Goal: Communication & Community: Participate in discussion

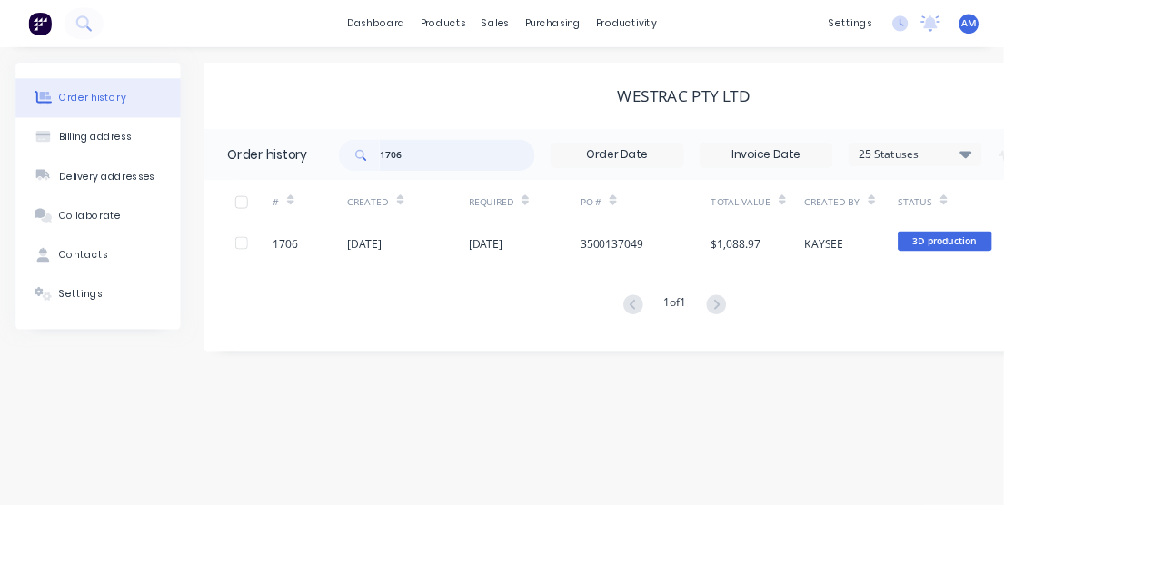
click at [507, 165] on input "1706" at bounding box center [530, 180] width 180 height 36
type input "1"
type input "990"
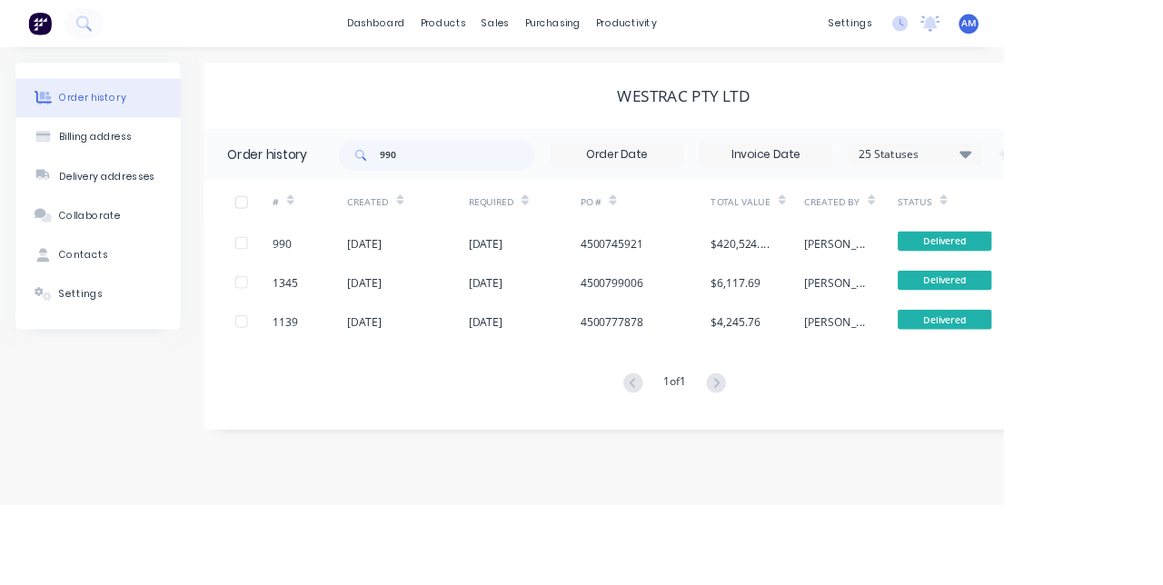
click at [627, 269] on div "[DATE]" at bounding box center [607, 281] width 130 height 45
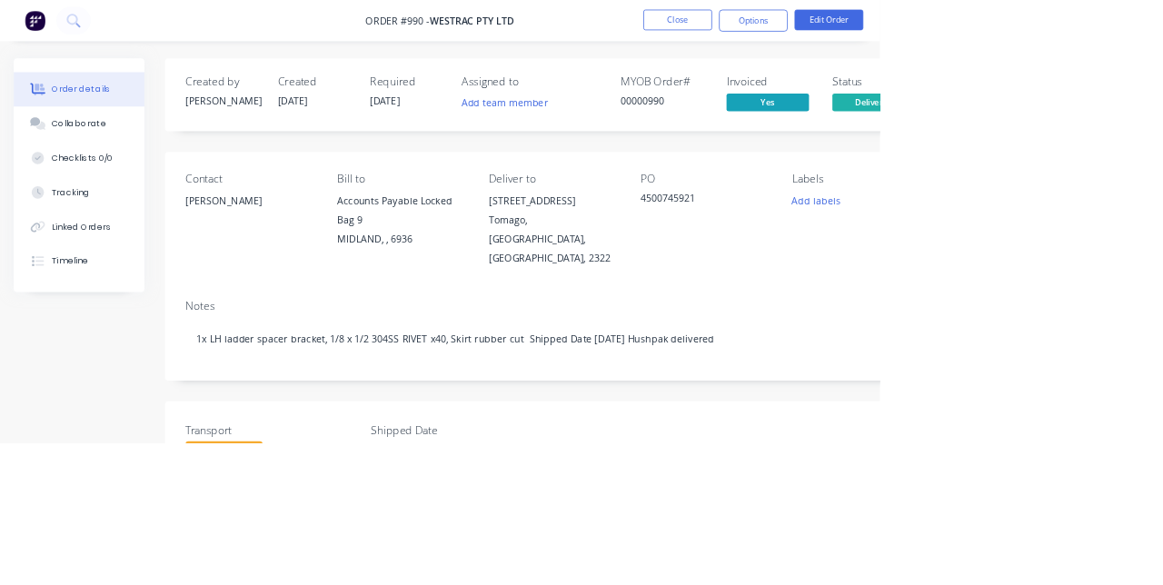
click at [113, 165] on div "Collaborate" at bounding box center [105, 163] width 72 height 16
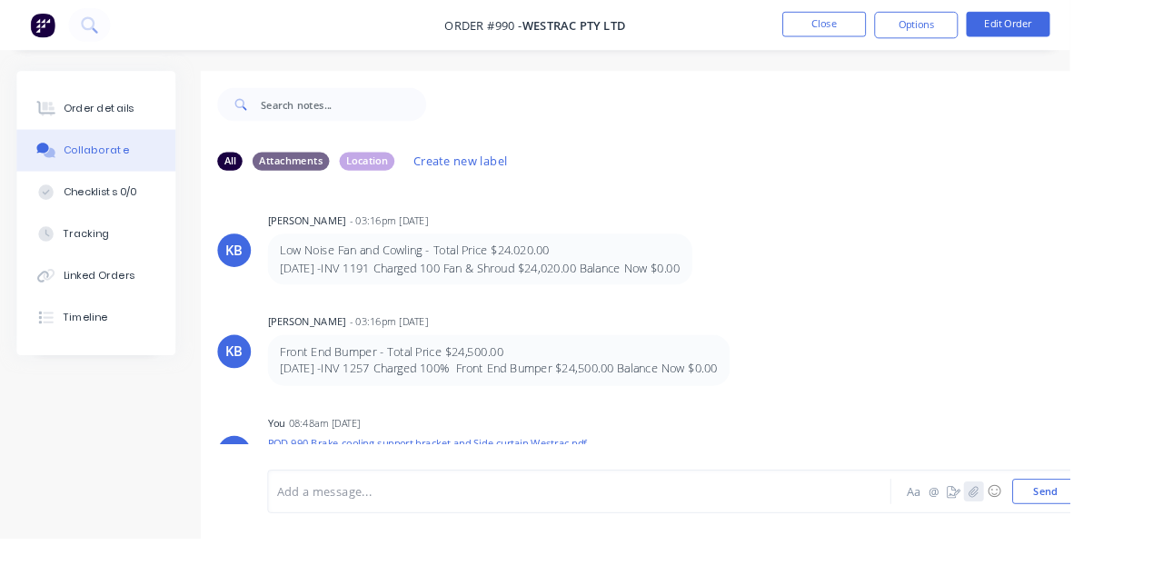
click at [1061, 541] on icon "button" at bounding box center [1058, 534] width 11 height 13
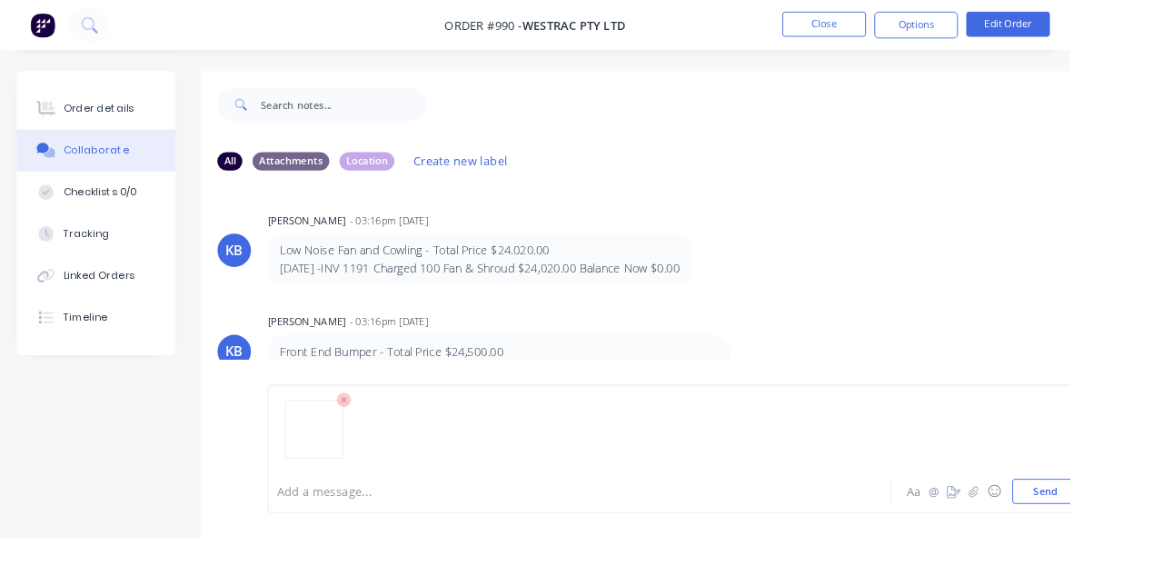
click at [1145, 548] on button "Send" at bounding box center [1136, 534] width 72 height 27
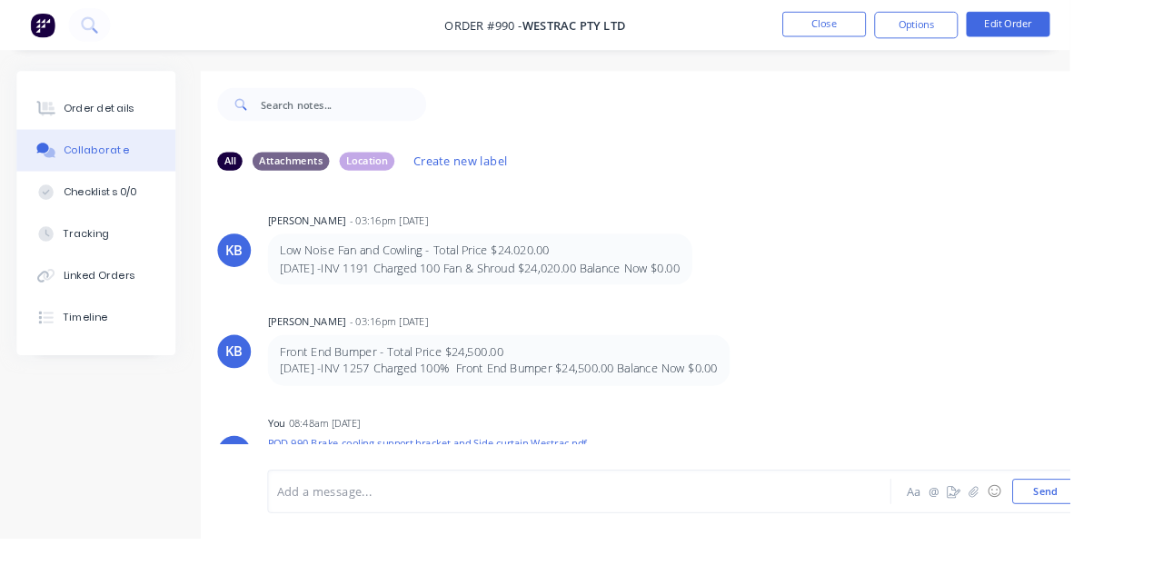
scroll to position [8440, 0]
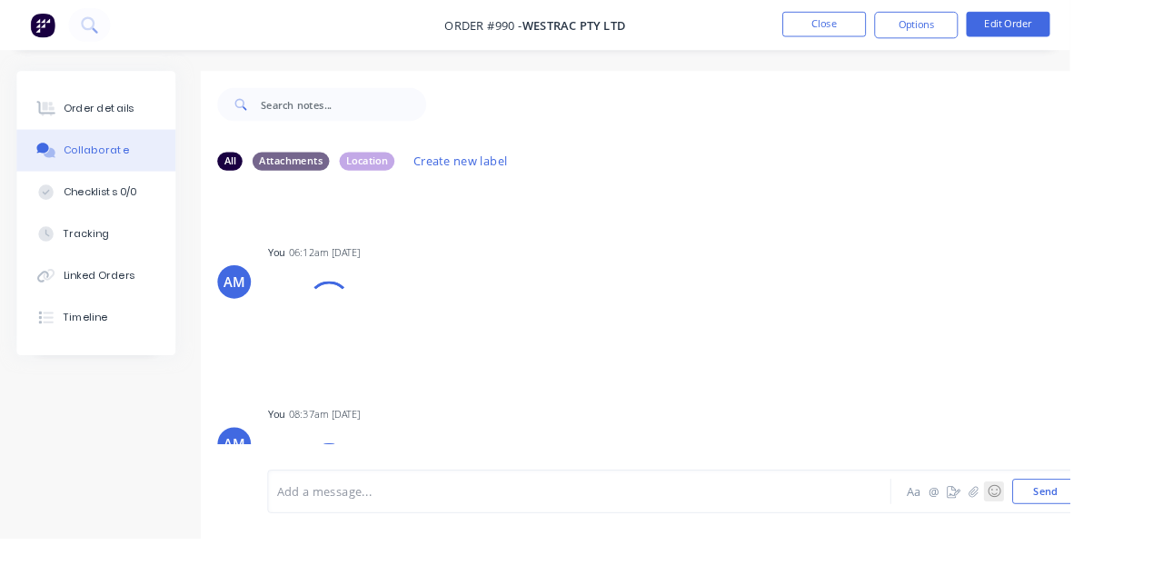
click at [1075, 545] on button "☺" at bounding box center [1080, 534] width 22 height 22
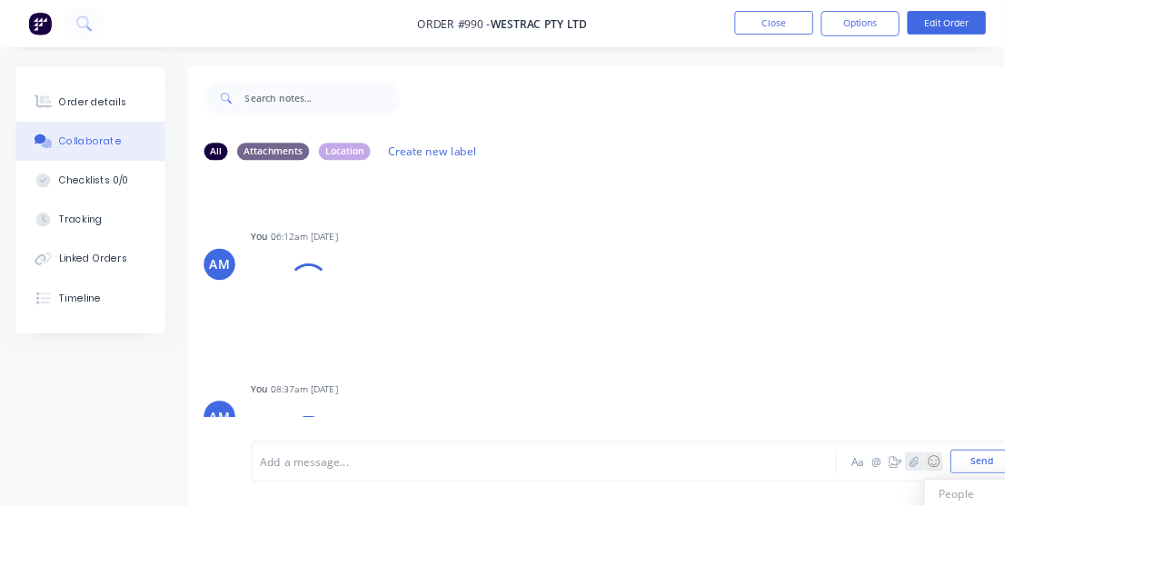
click at [1068, 545] on button "button" at bounding box center [1059, 534] width 22 height 22
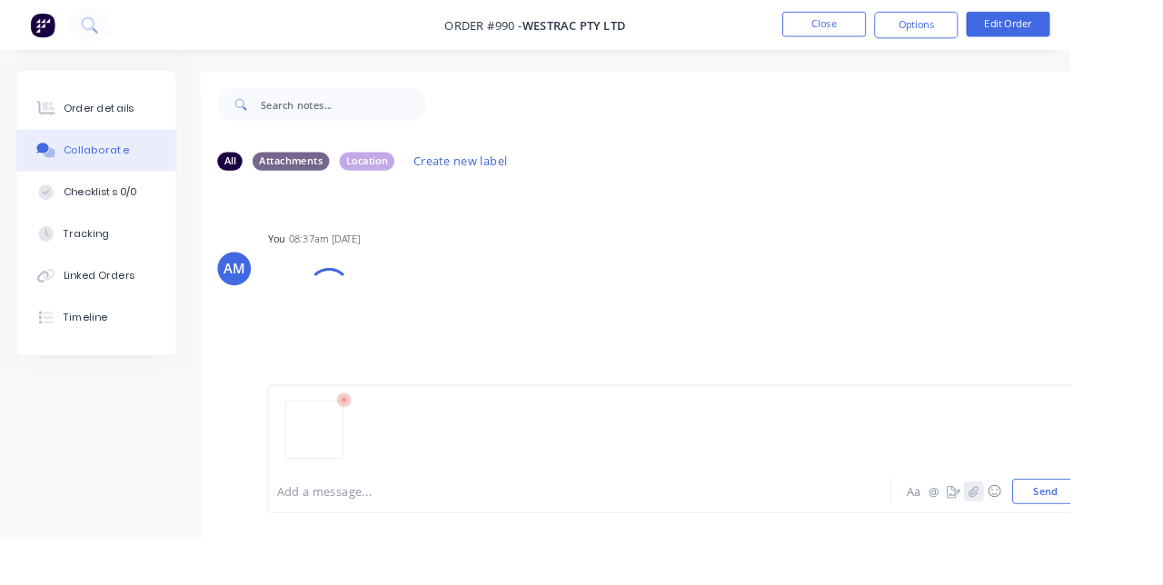
scroll to position [8644, 0]
click at [1145, 548] on button "Send" at bounding box center [1136, 534] width 72 height 27
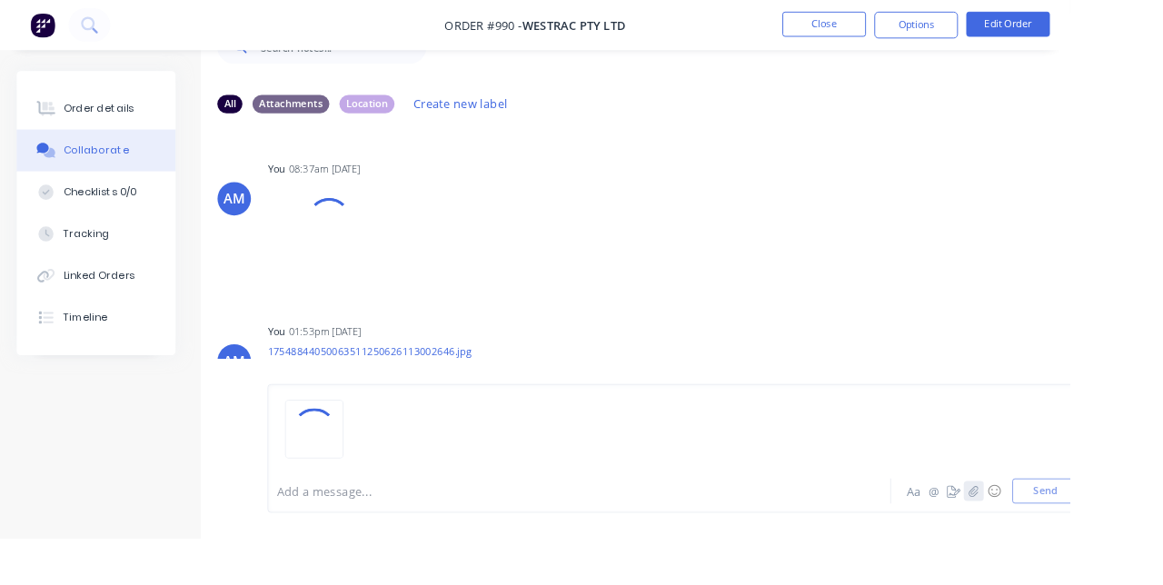
click at [1064, 541] on icon "button" at bounding box center [1058, 534] width 11 height 13
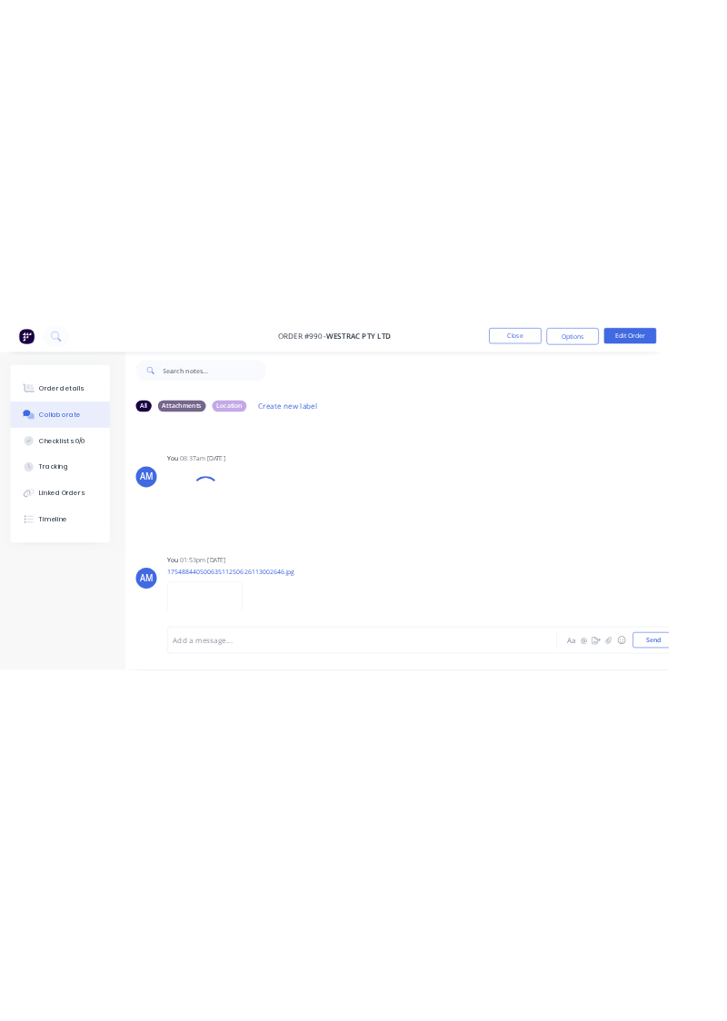
scroll to position [0, 0]
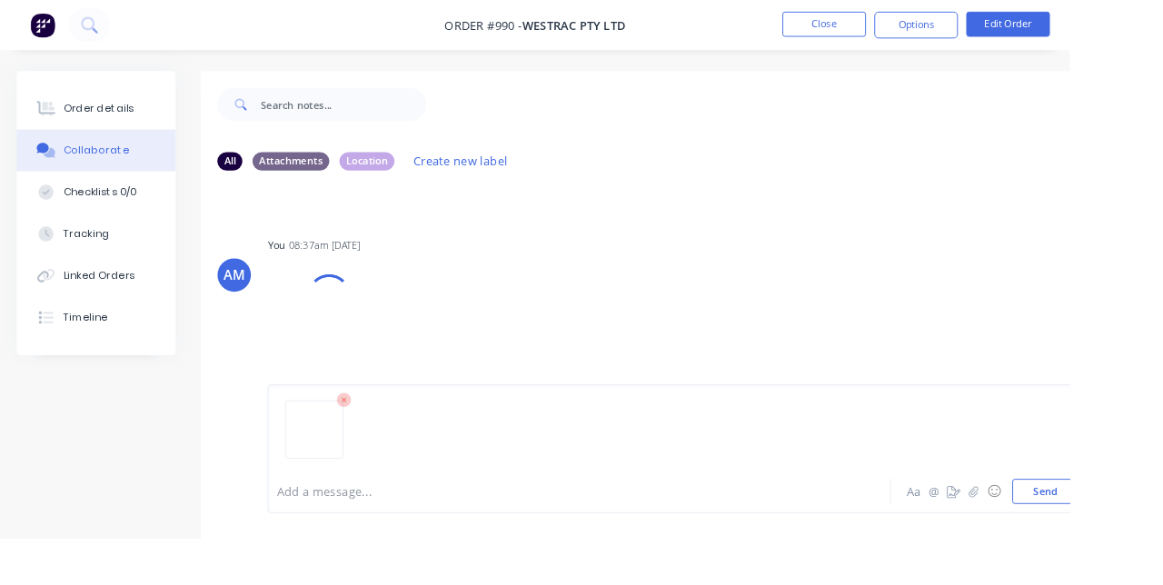
click at [1138, 548] on button "Send" at bounding box center [1136, 534] width 72 height 27
click at [1075, 545] on button "☺" at bounding box center [1080, 534] width 22 height 22
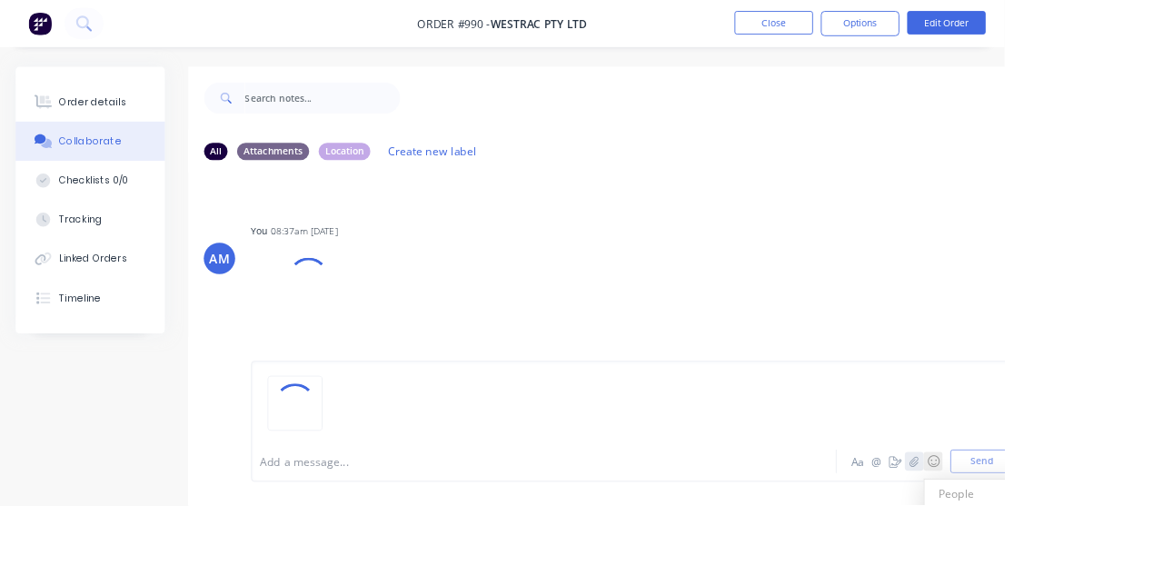
click at [1058, 540] on icon "button" at bounding box center [1058, 534] width 10 height 12
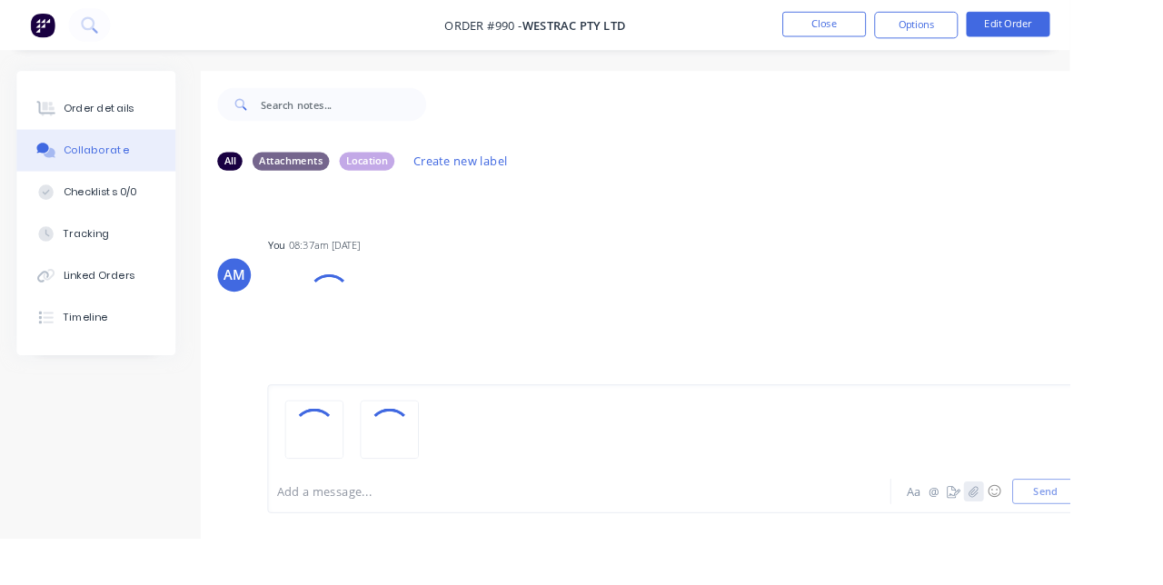
scroll to position [8457, 0]
click at [1148, 548] on button "Send" at bounding box center [1136, 534] width 72 height 27
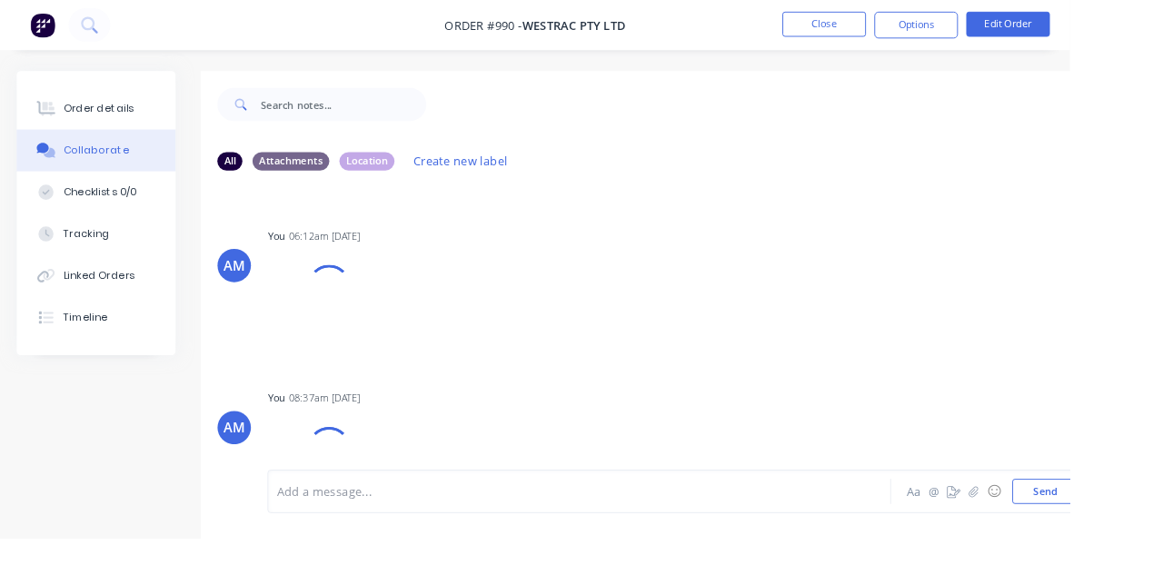
scroll to position [8836, 0]
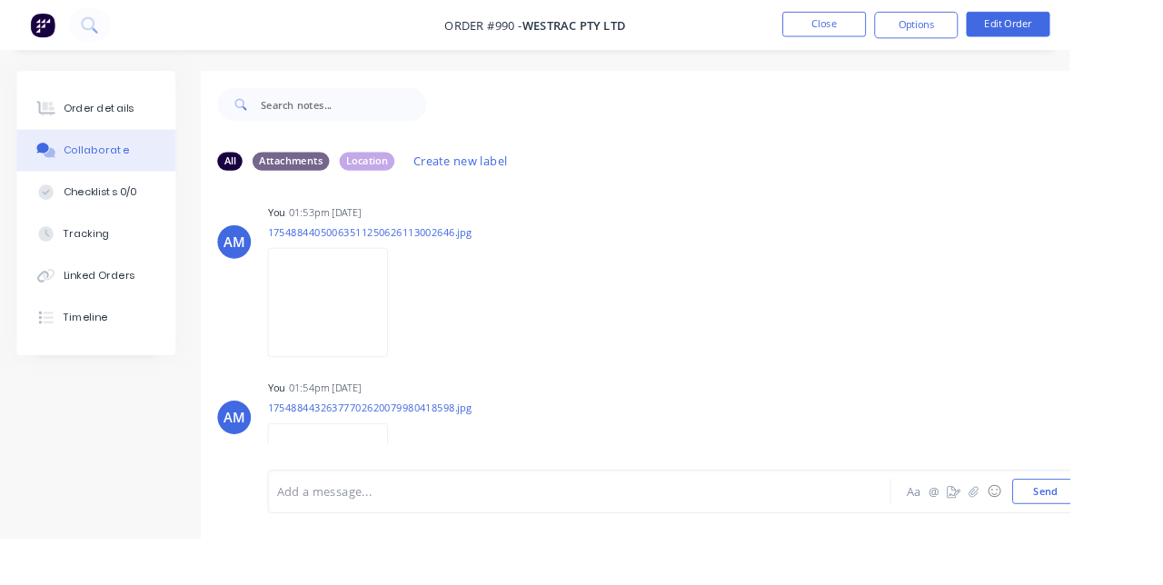
click at [941, 25] on button "Close" at bounding box center [895, 26] width 91 height 27
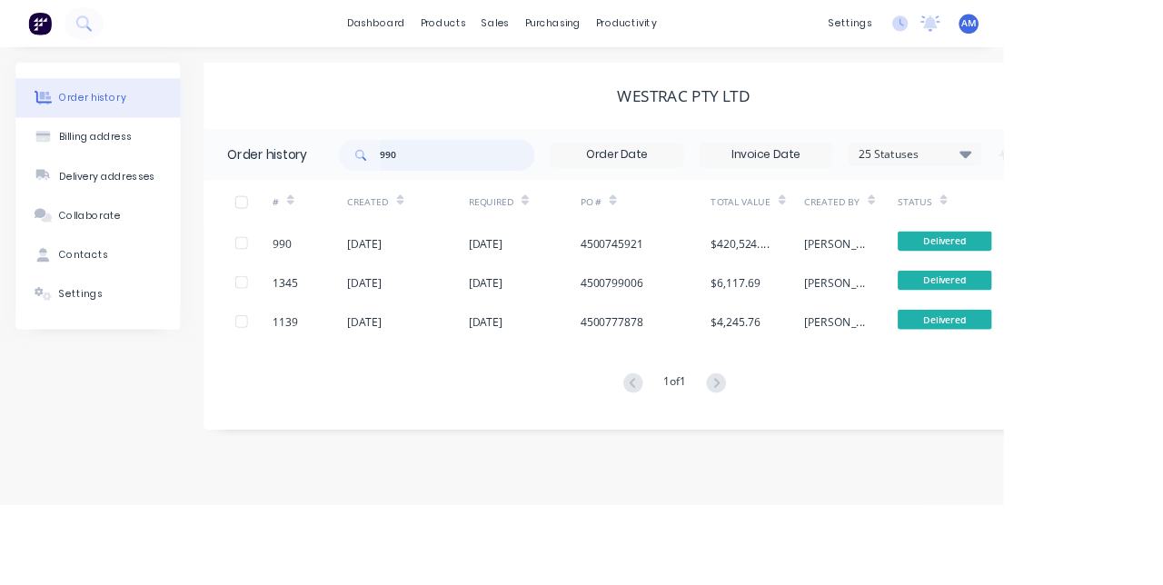
click at [507, 182] on input "990" at bounding box center [530, 180] width 180 height 36
type input "9"
type input "16"
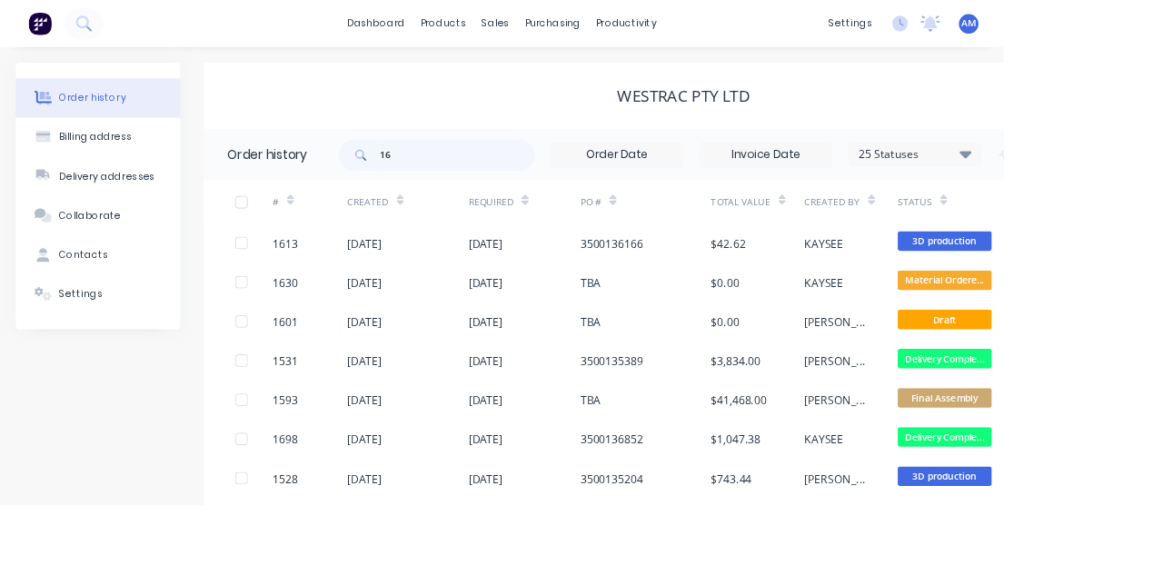
click at [442, 278] on div "[DATE]" at bounding box center [422, 282] width 40 height 19
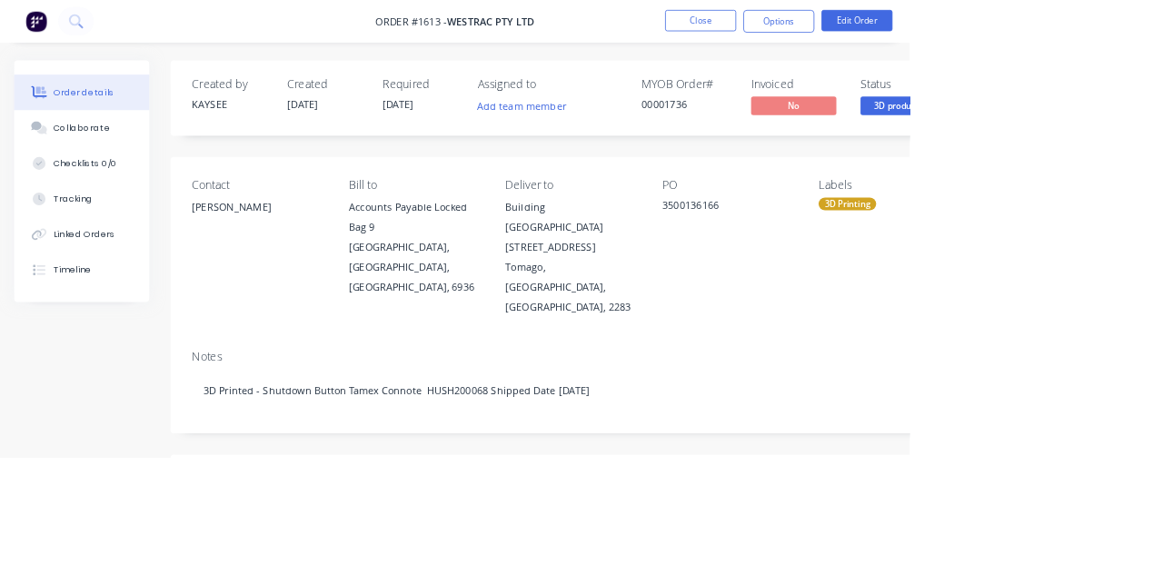
click at [94, 169] on div "Collaborate" at bounding box center [105, 163] width 72 height 16
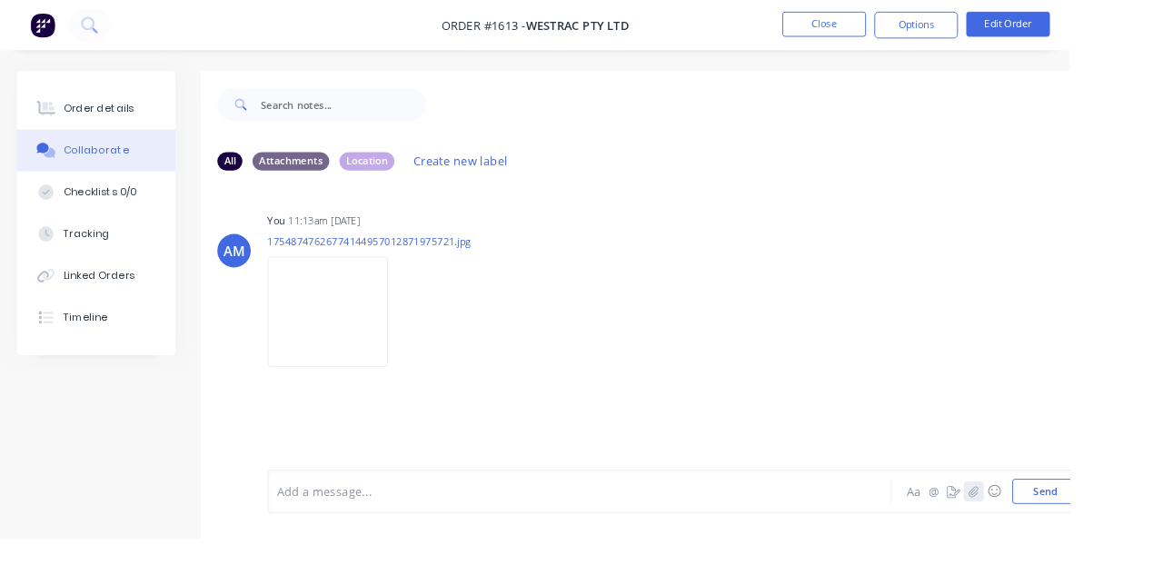
click at [1059, 540] on icon "button" at bounding box center [1058, 534] width 10 height 12
click at [1059, 541] on icon "button" at bounding box center [1058, 534] width 11 height 13
click at [1131, 548] on button "Send" at bounding box center [1136, 534] width 72 height 27
